Goal: Book appointment/travel/reservation

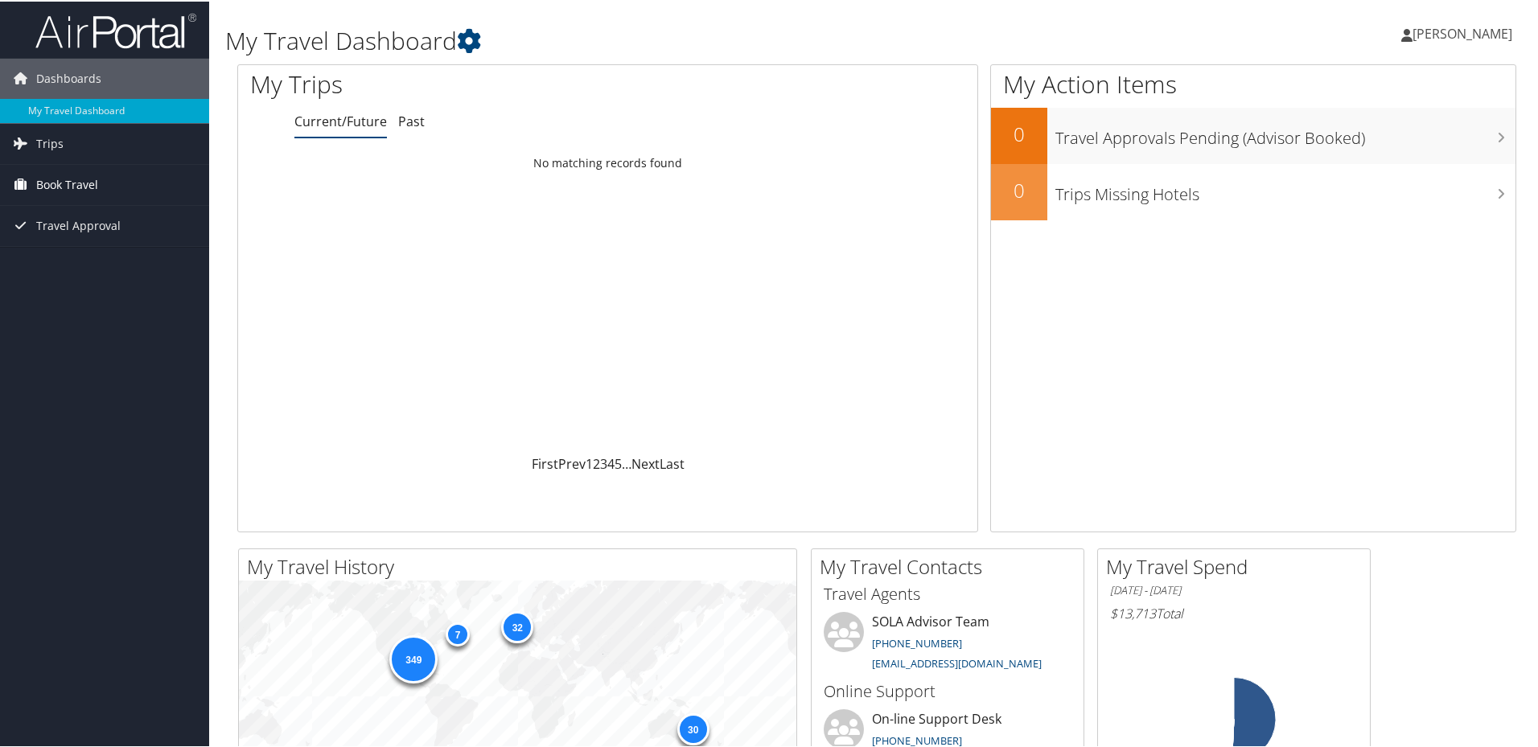
click at [87, 180] on span "Book Travel" at bounding box center [67, 183] width 62 height 40
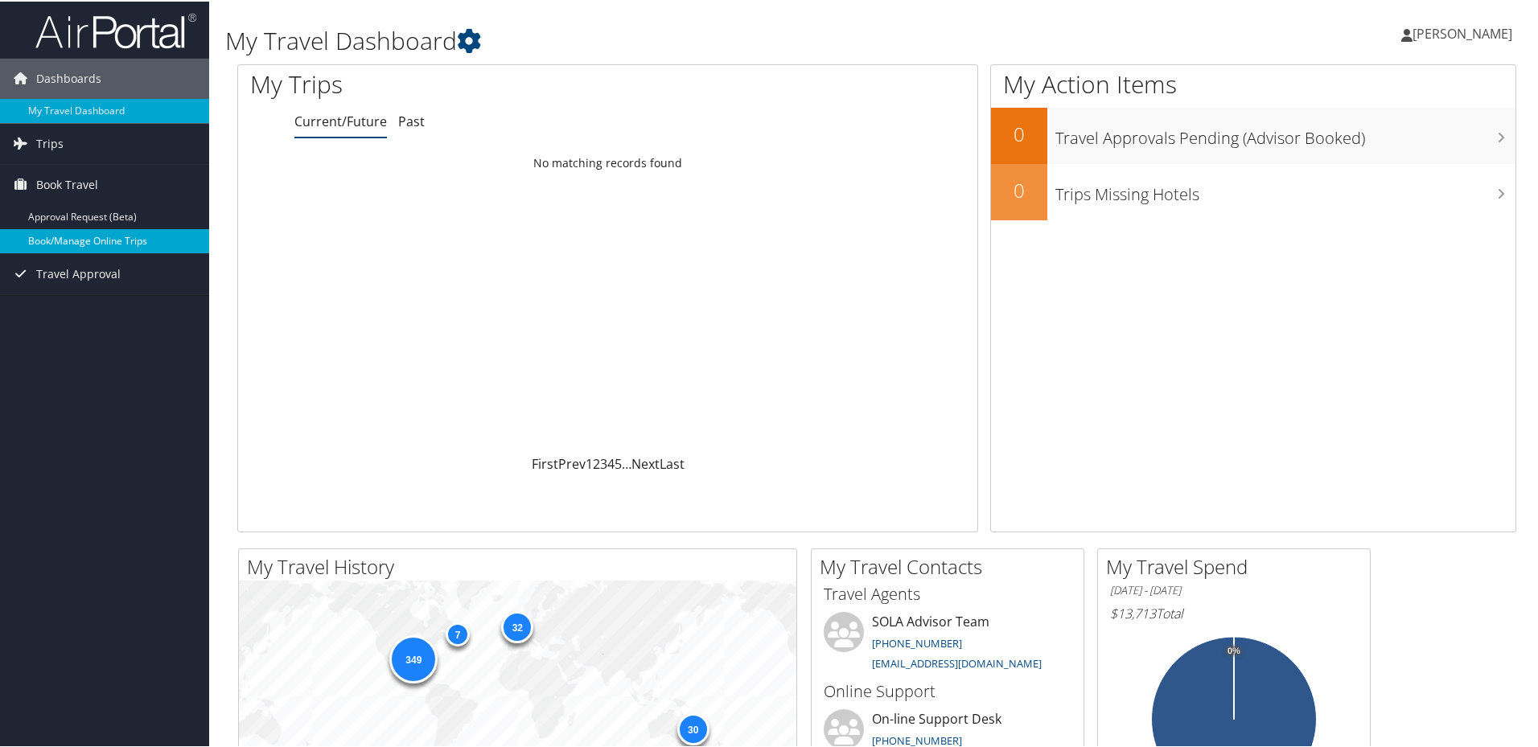
click at [127, 239] on link "Book/Manage Online Trips" at bounding box center [104, 240] width 209 height 24
